Goal: Transaction & Acquisition: Purchase product/service

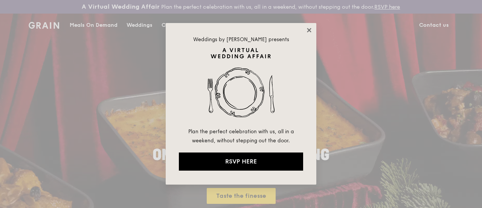
click at [312, 32] on icon at bounding box center [309, 30] width 7 height 7
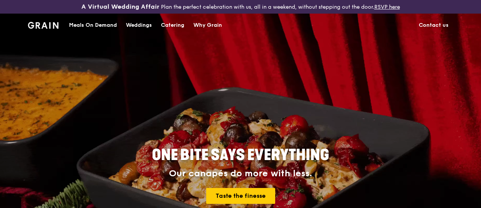
drag, startPoint x: 92, startPoint y: 30, endPoint x: 267, endPoint y: 129, distance: 201.0
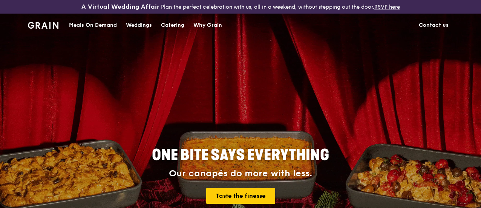
click at [92, 31] on div "Meals On Demand" at bounding box center [93, 25] width 48 height 23
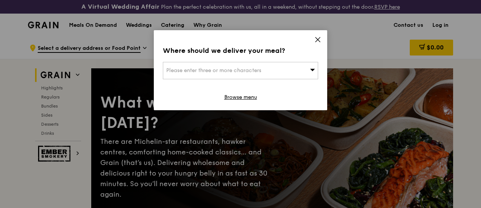
drag, startPoint x: 320, startPoint y: 37, endPoint x: 324, endPoint y: 55, distance: 18.9
click at [320, 37] on icon at bounding box center [317, 39] width 7 height 7
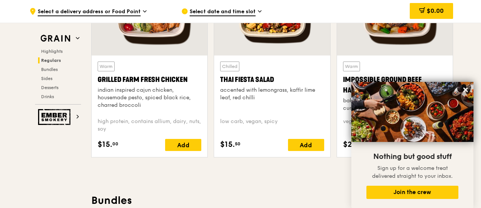
scroll to position [904, 0]
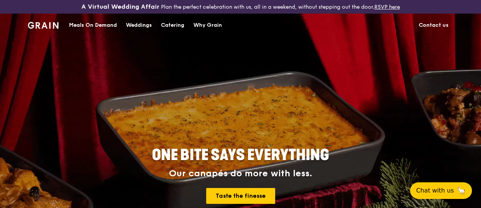
click at [93, 28] on div "Meals On Demand" at bounding box center [93, 25] width 48 height 23
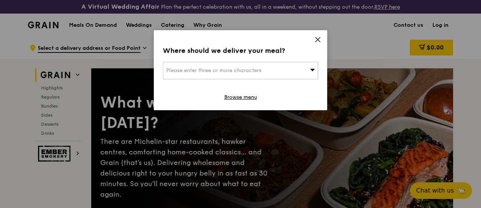
click at [320, 37] on icon at bounding box center [317, 39] width 5 height 5
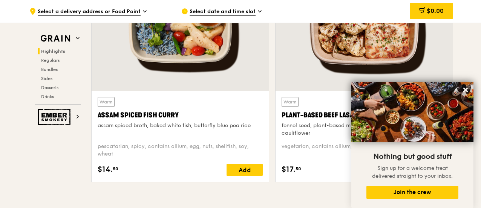
scroll to position [264, 0]
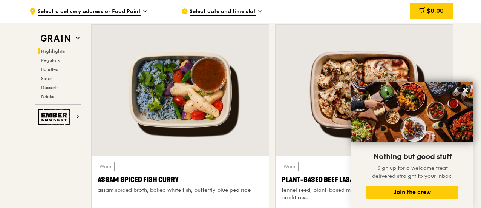
drag, startPoint x: 465, startPoint y: 90, endPoint x: 457, endPoint y: 102, distance: 14.5
click at [464, 92] on icon at bounding box center [465, 89] width 5 height 5
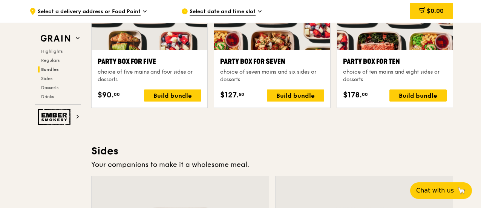
scroll to position [1545, 0]
